Goal: Navigation & Orientation: Find specific page/section

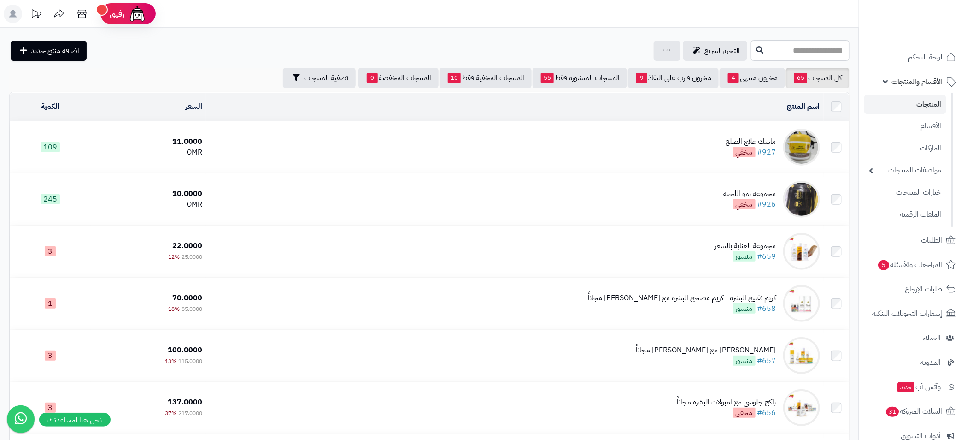
click at [887, 77] on link "الأقسام والمنتجات" at bounding box center [913, 82] width 97 height 22
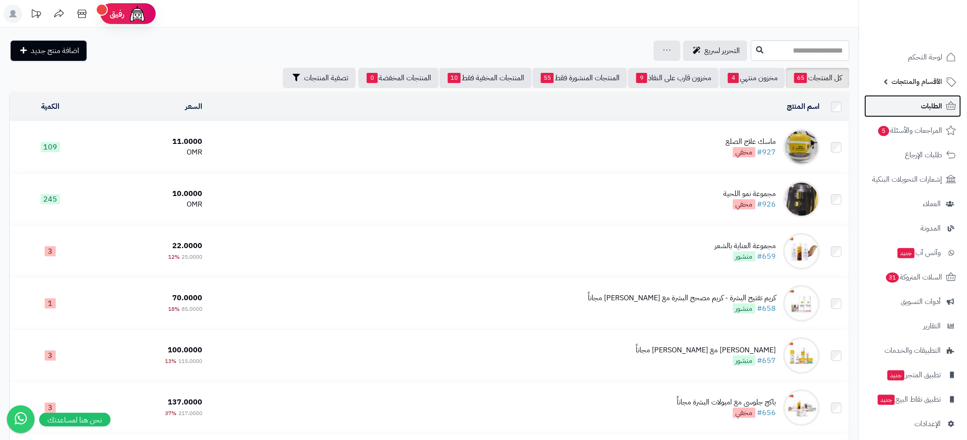
click at [920, 102] on link "الطلبات" at bounding box center [913, 106] width 97 height 22
